Goal: Task Accomplishment & Management: Use online tool/utility

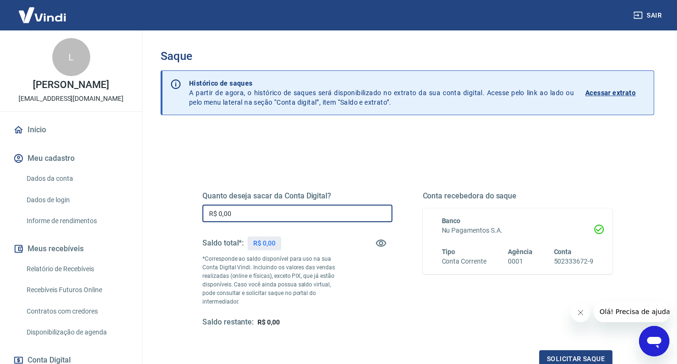
click at [272, 215] on input "R$ 0,00" at bounding box center [298, 213] width 190 height 18
